Goal: Book appointment/travel/reservation

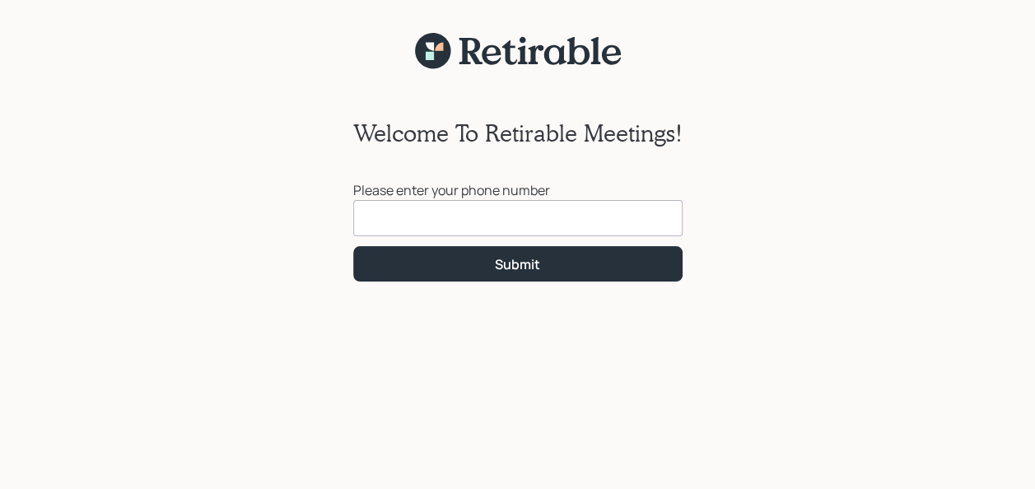
click at [440, 221] on input at bounding box center [518, 218] width 330 height 36
type input "[PHONE_NUMBER]"
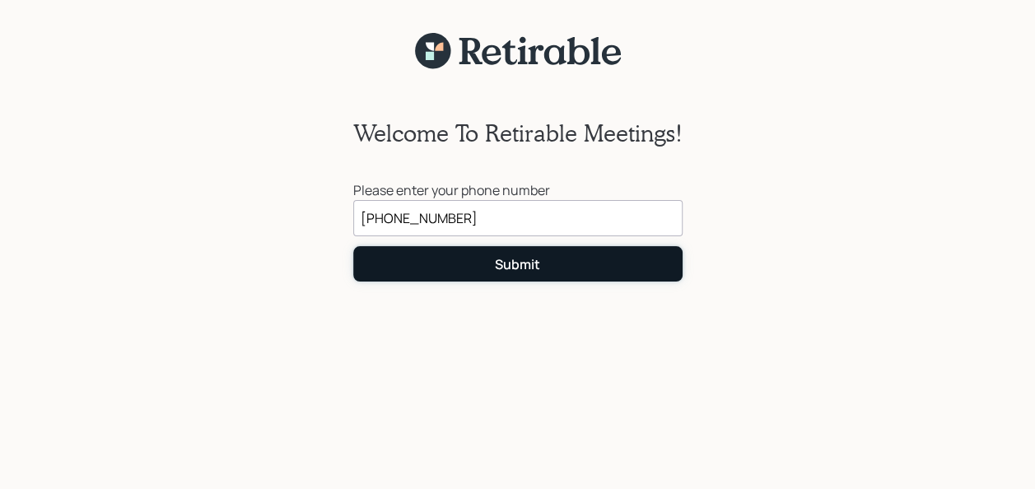
click at [479, 262] on button "Submit" at bounding box center [518, 263] width 330 height 35
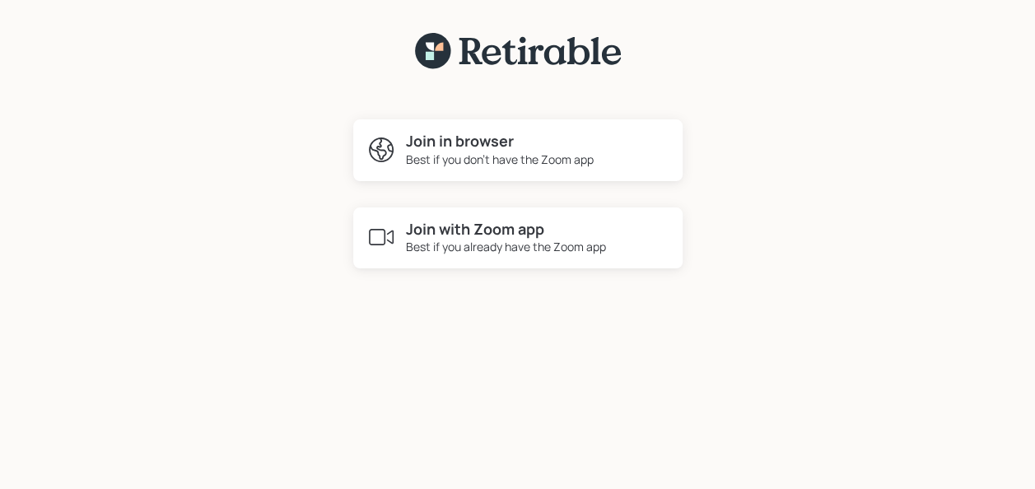
click at [440, 246] on div "Best if you already have the Zoom app" at bounding box center [506, 246] width 200 height 17
click at [432, 138] on h4 "Join in browser" at bounding box center [500, 142] width 188 height 18
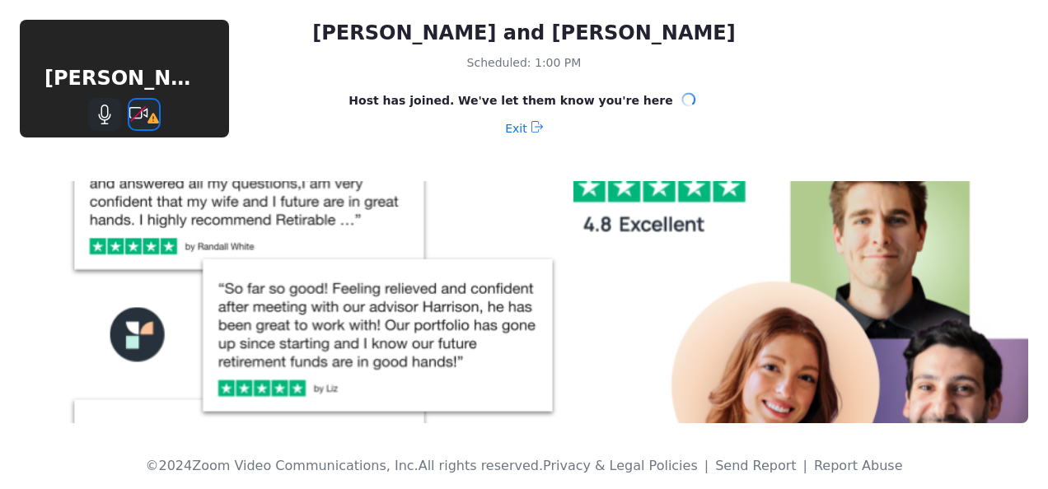
click at [140, 115] on icon "Stop Video" at bounding box center [144, 115] width 31 height 21
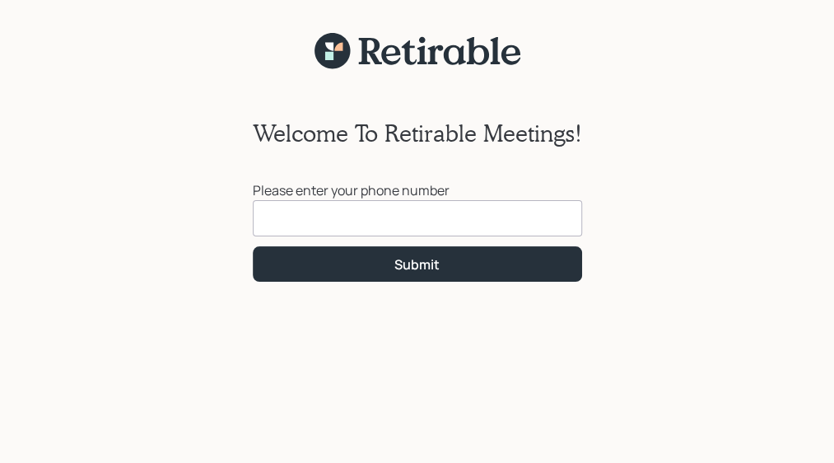
click at [481, 225] on input at bounding box center [418, 218] width 330 height 36
type input "[PHONE_NUMBER]"
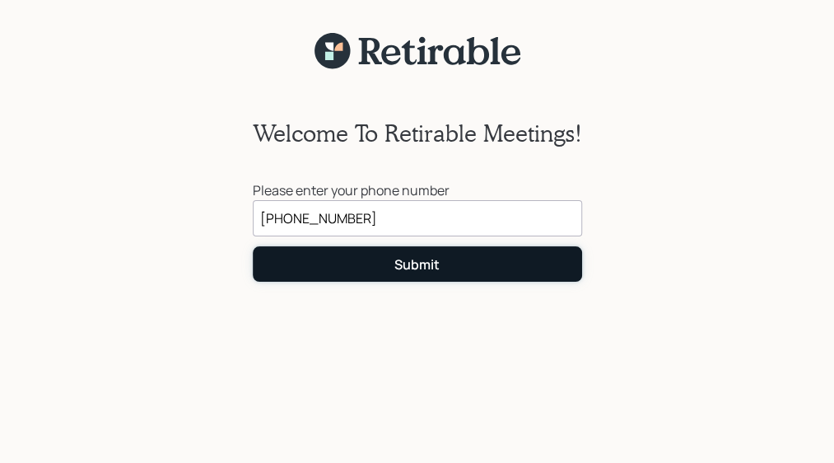
click at [350, 268] on button "Submit" at bounding box center [418, 263] width 330 height 35
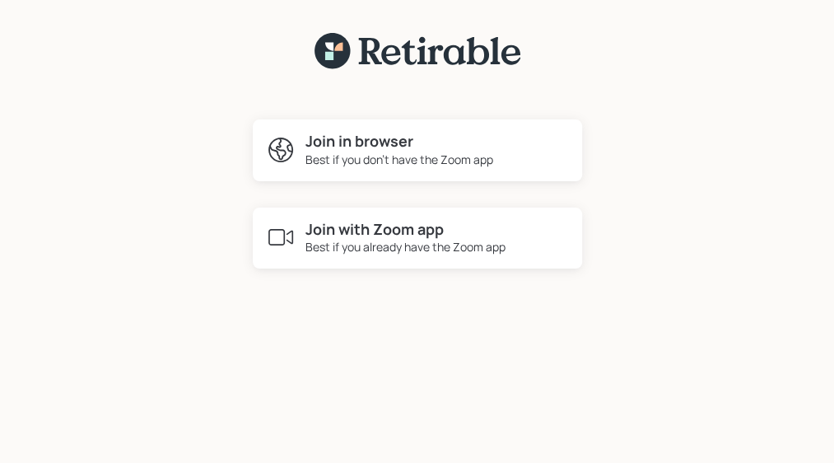
click at [351, 245] on div "Best if you already have the Zoom app" at bounding box center [406, 246] width 200 height 17
